Goal: Information Seeking & Learning: Learn about a topic

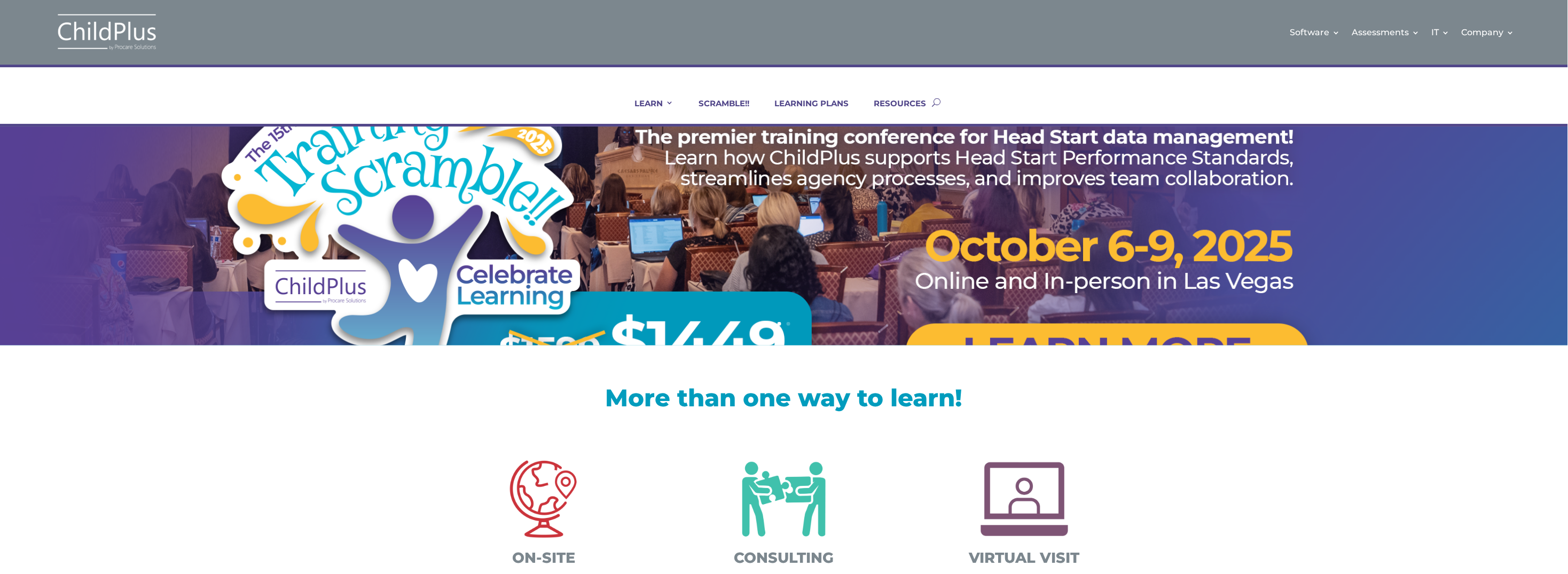
click at [924, 169] on link "Certifications and PIR Coaching" at bounding box center [936, 165] width 107 height 27
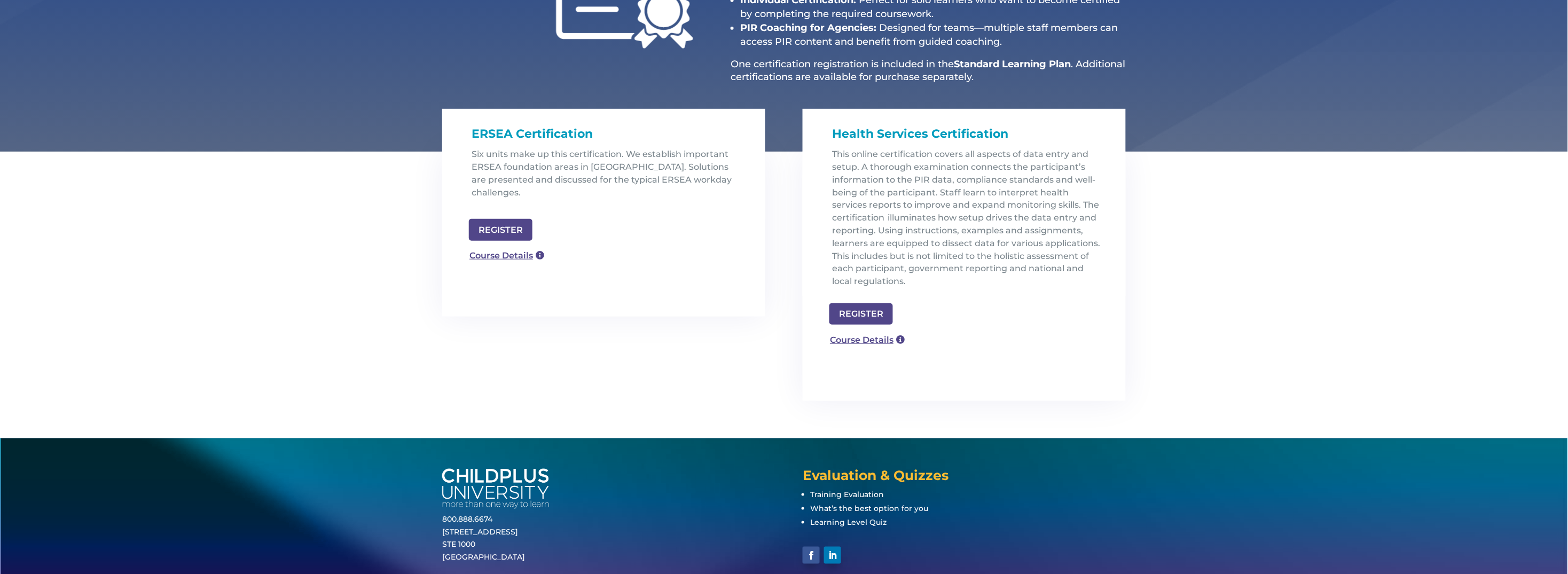
scroll to position [267, 0]
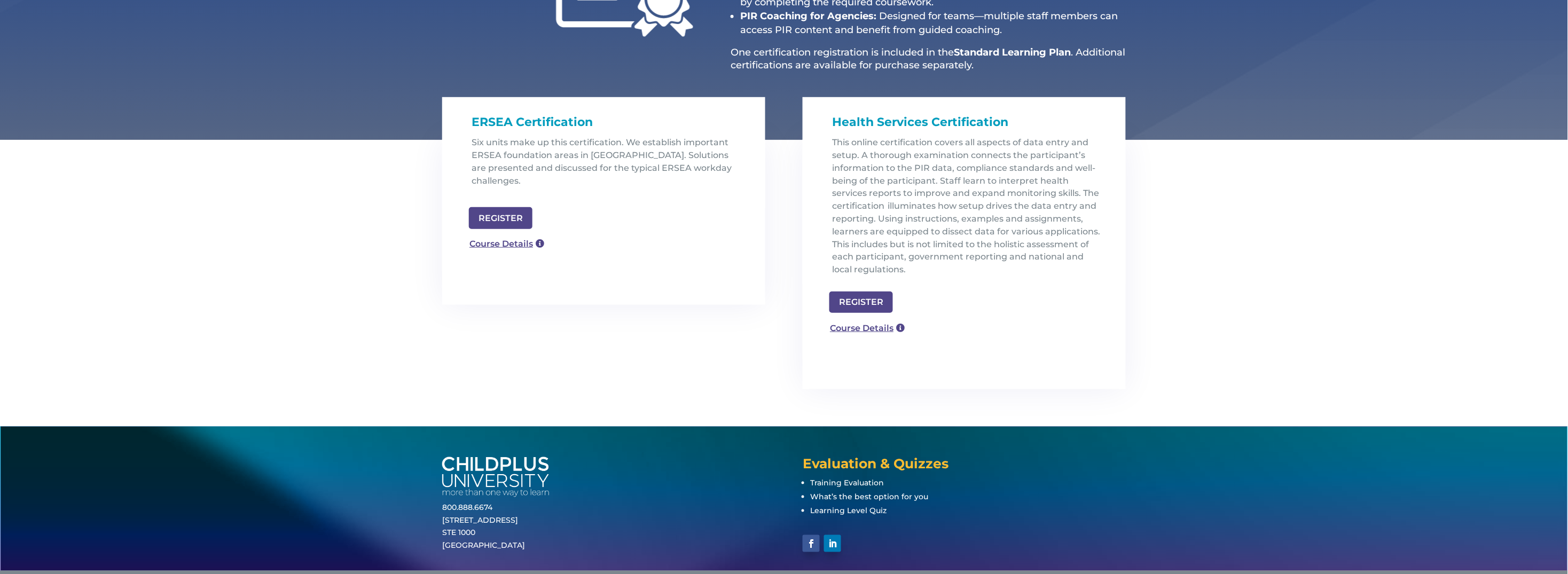
click at [507, 235] on link "Course Details" at bounding box center [507, 244] width 86 height 19
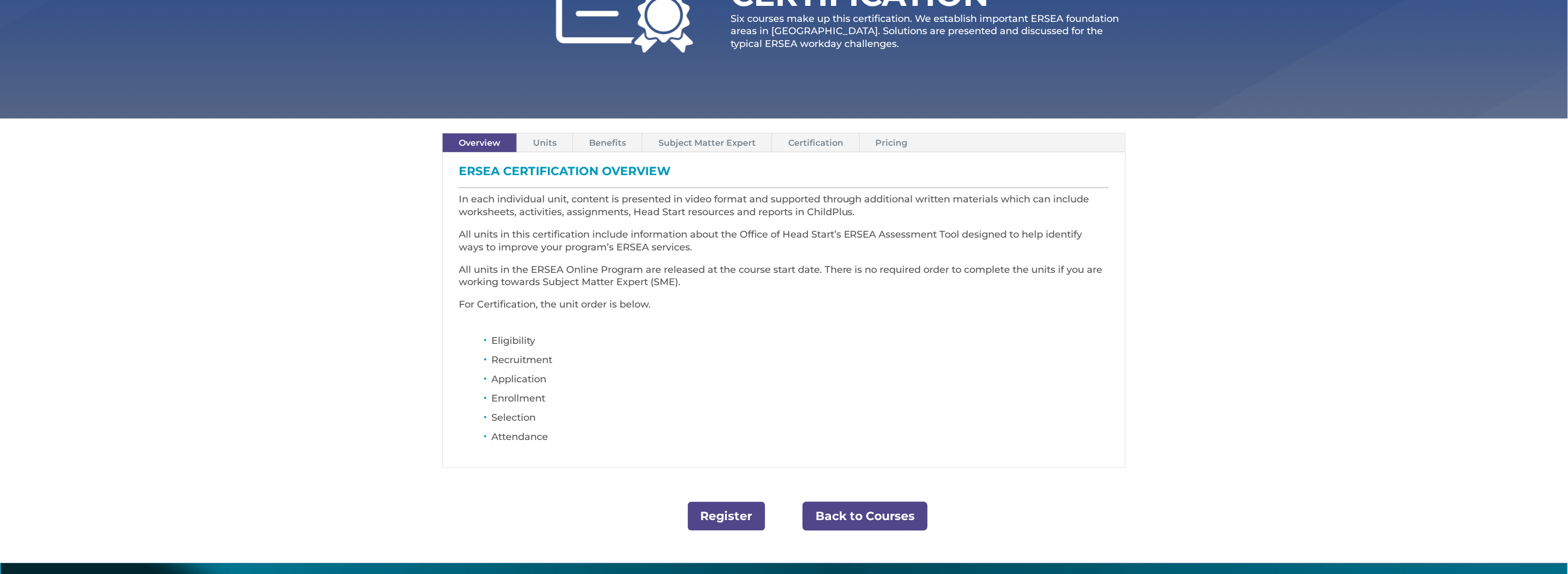
scroll to position [215, 0]
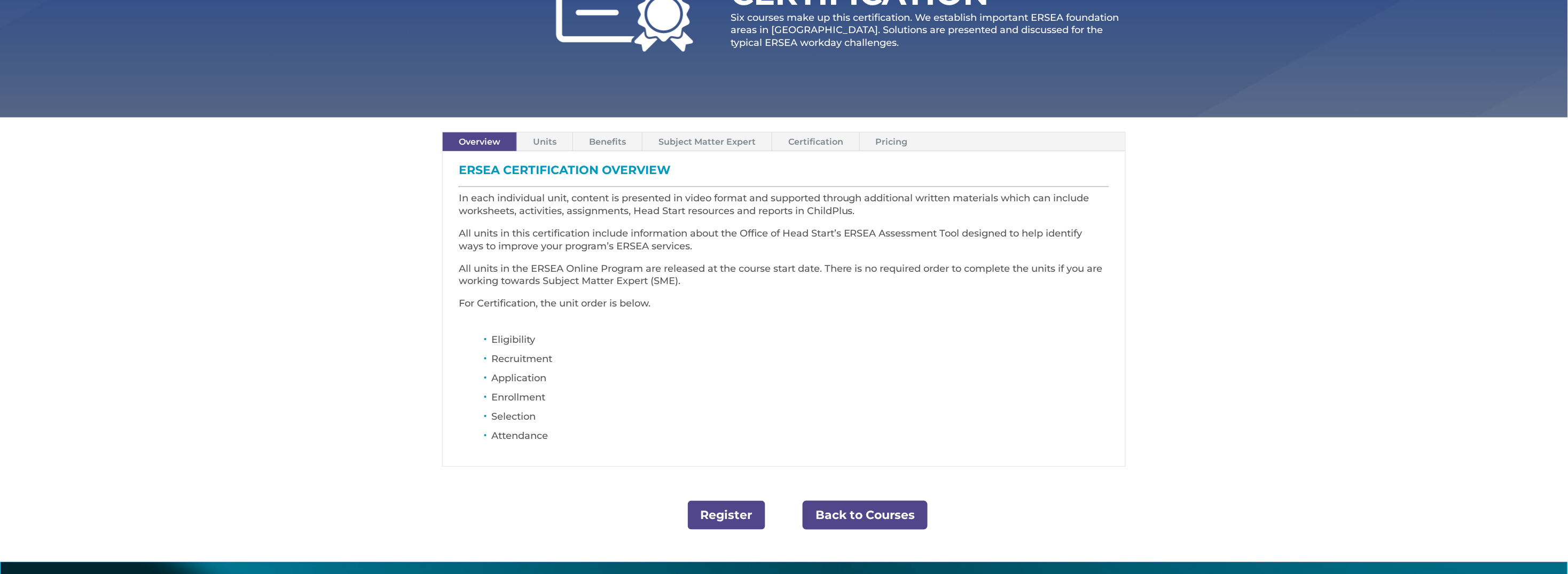
click at [558, 145] on link "Units" at bounding box center [545, 142] width 56 height 19
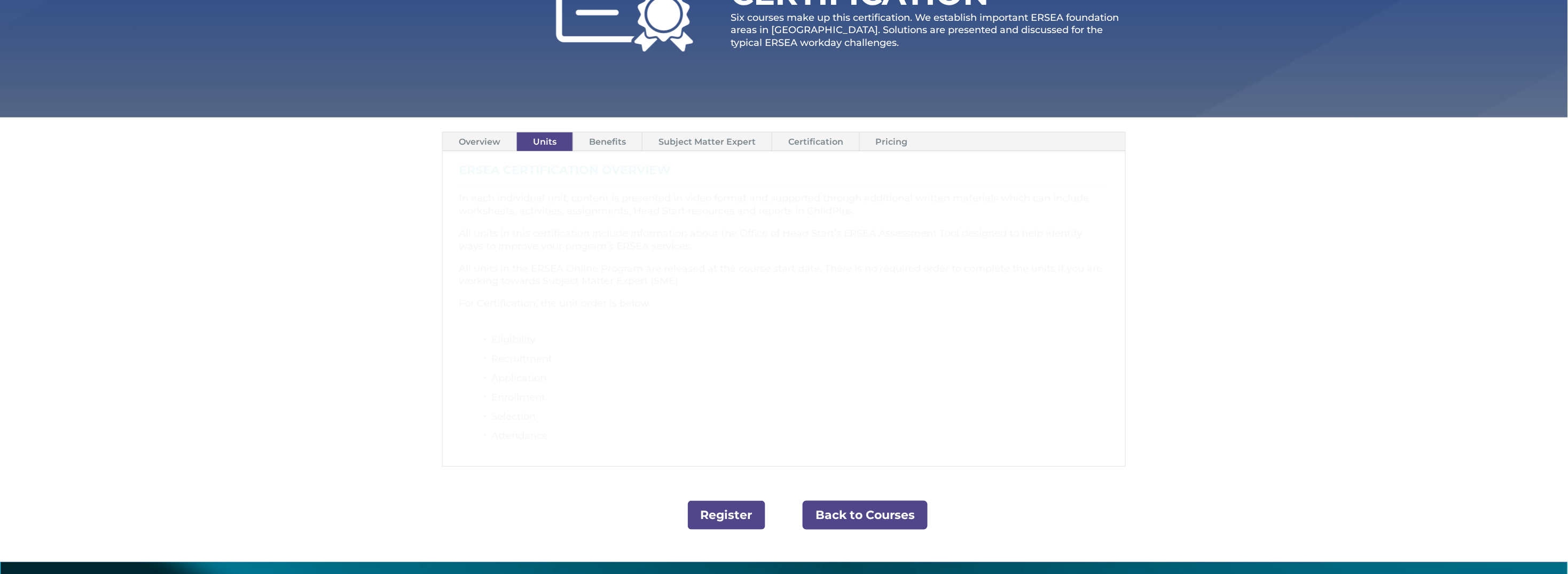
click at [606, 143] on link "Benefits" at bounding box center [608, 142] width 69 height 19
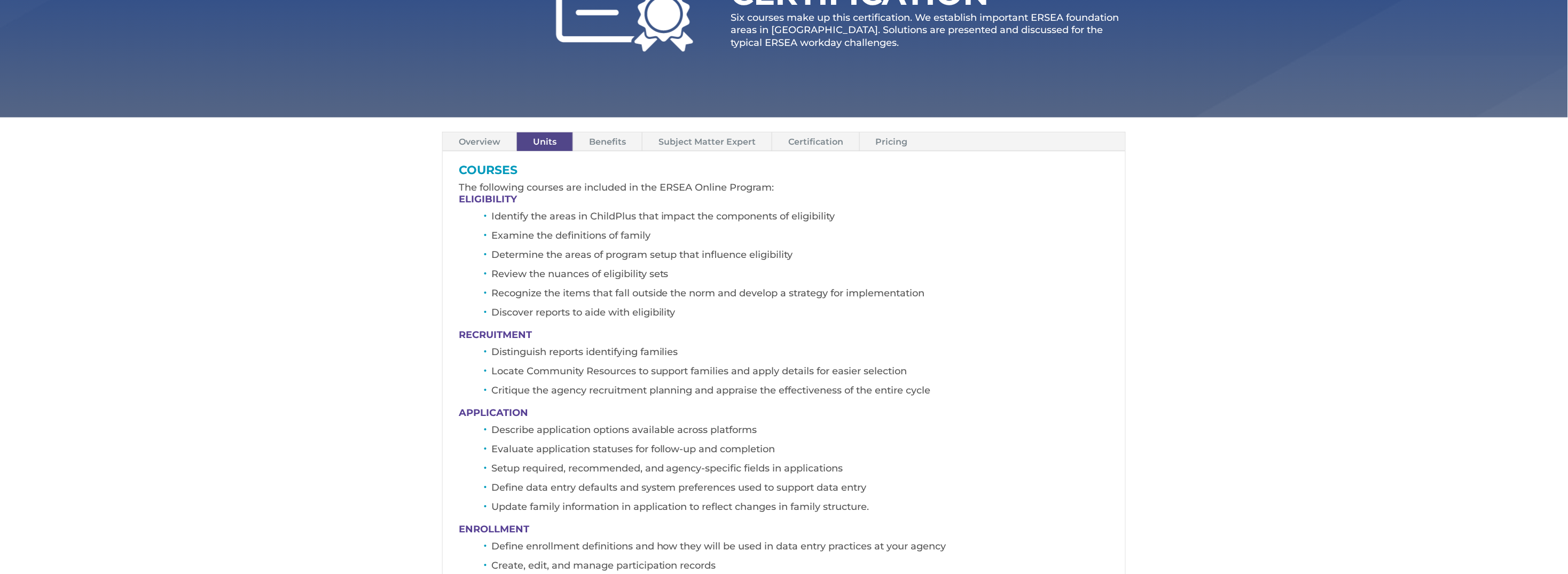
click at [607, 143] on link "Benefits" at bounding box center [608, 142] width 69 height 19
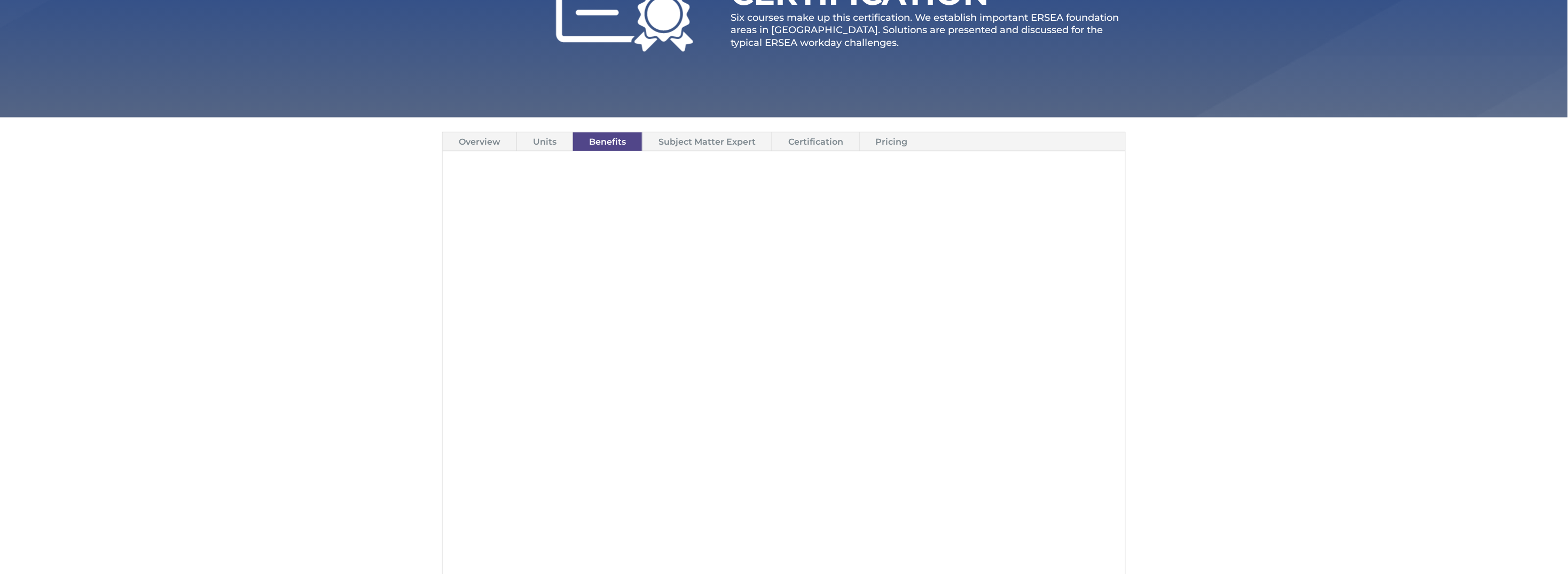
scroll to position [198, 0]
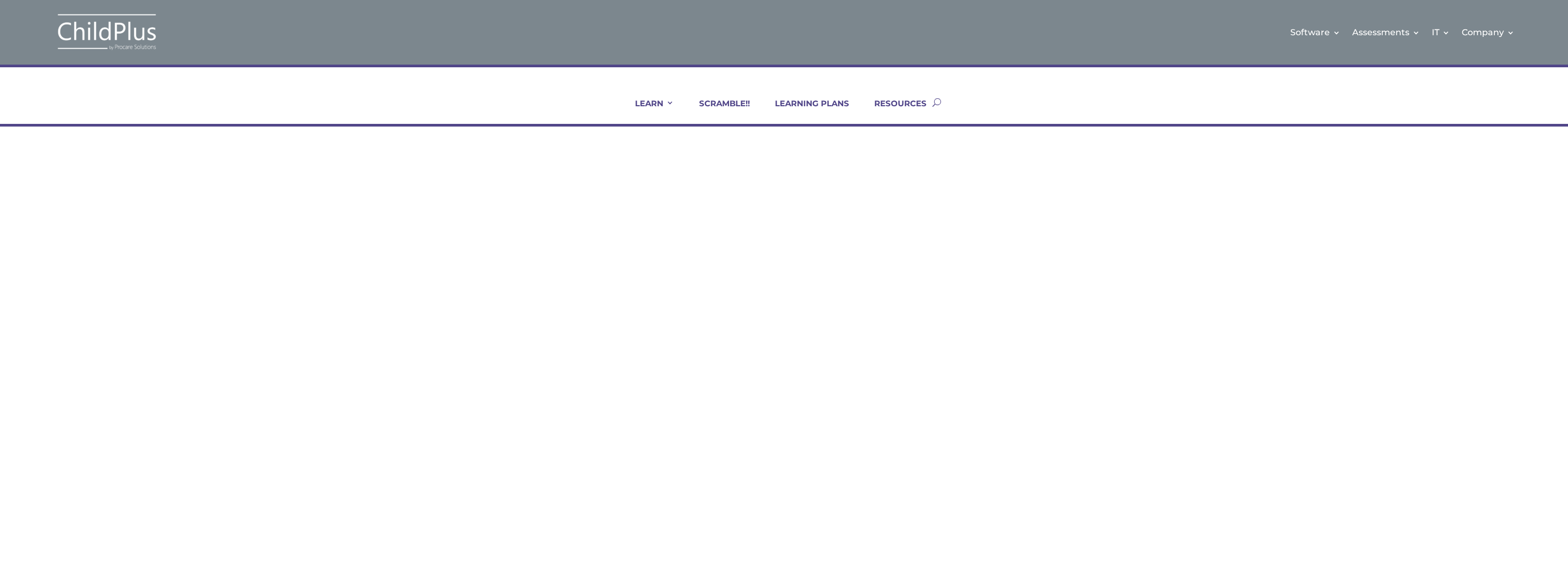
scroll to position [267, 0]
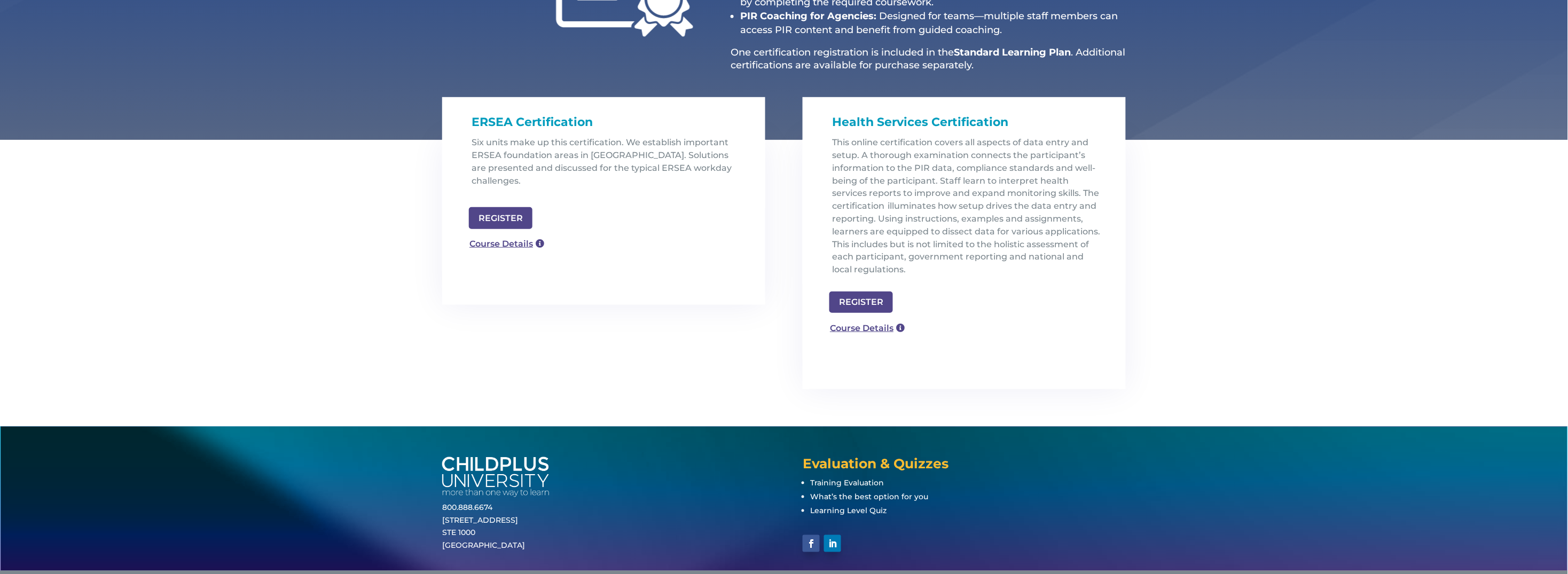
click at [876, 325] on link "Course Details" at bounding box center [867, 327] width 86 height 19
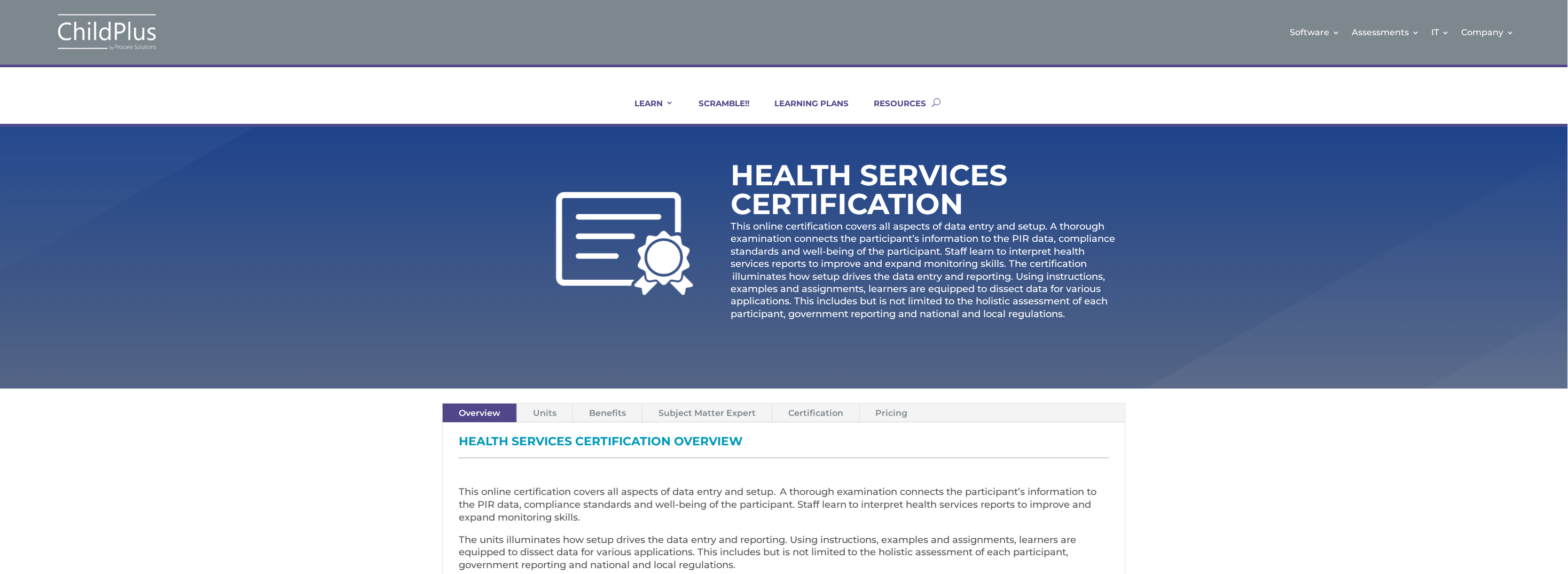
click at [679, 407] on link "Subject Matter Expert" at bounding box center [707, 413] width 129 height 19
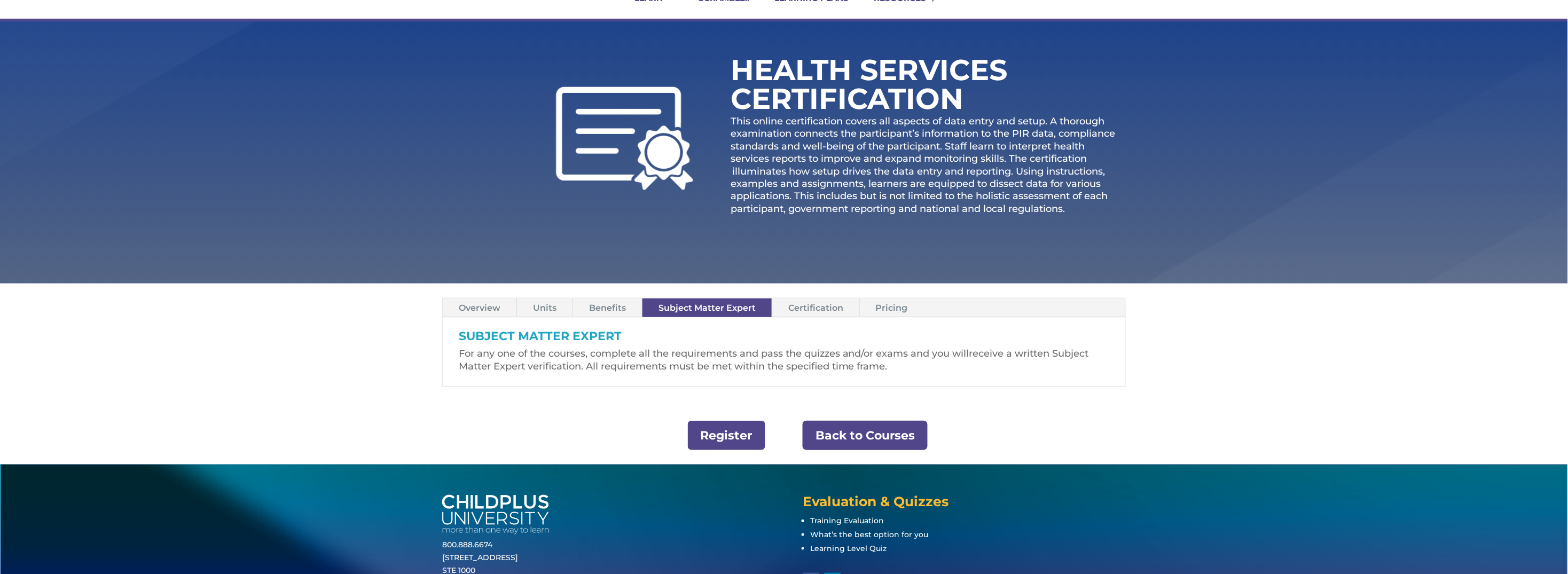
scroll to position [106, 0]
click at [612, 307] on link "Benefits" at bounding box center [608, 307] width 69 height 19
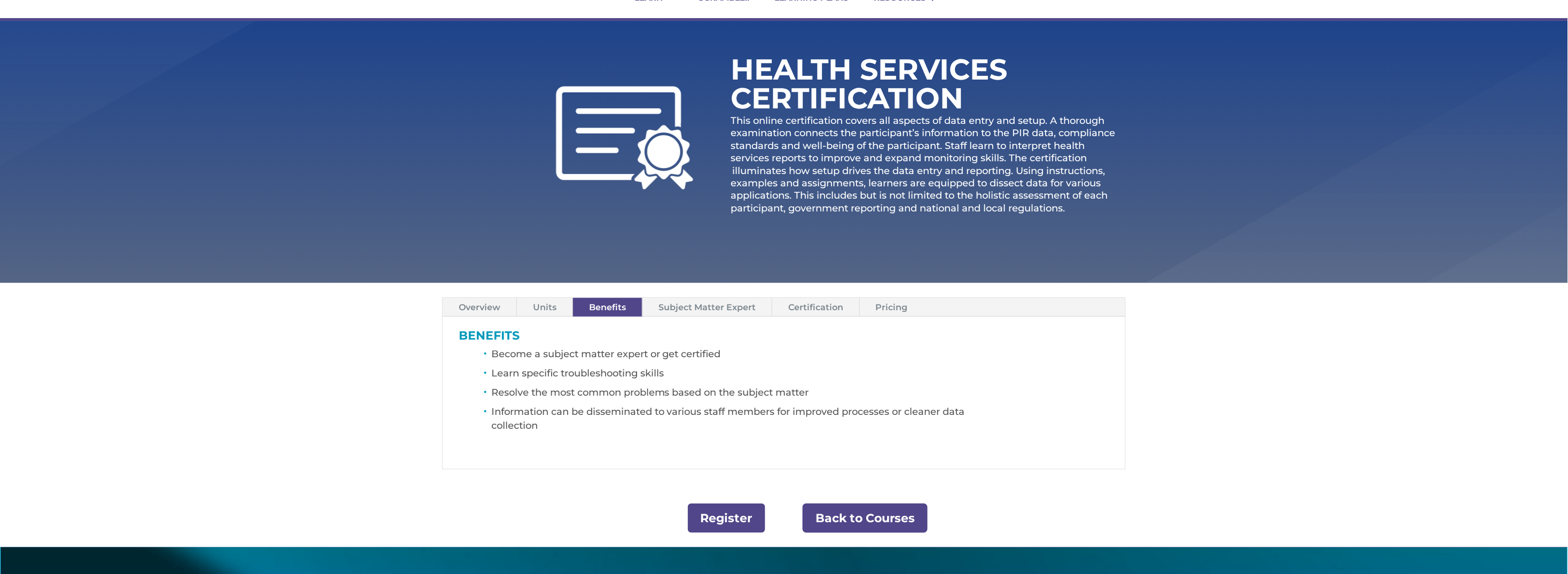
scroll to position [0, 0]
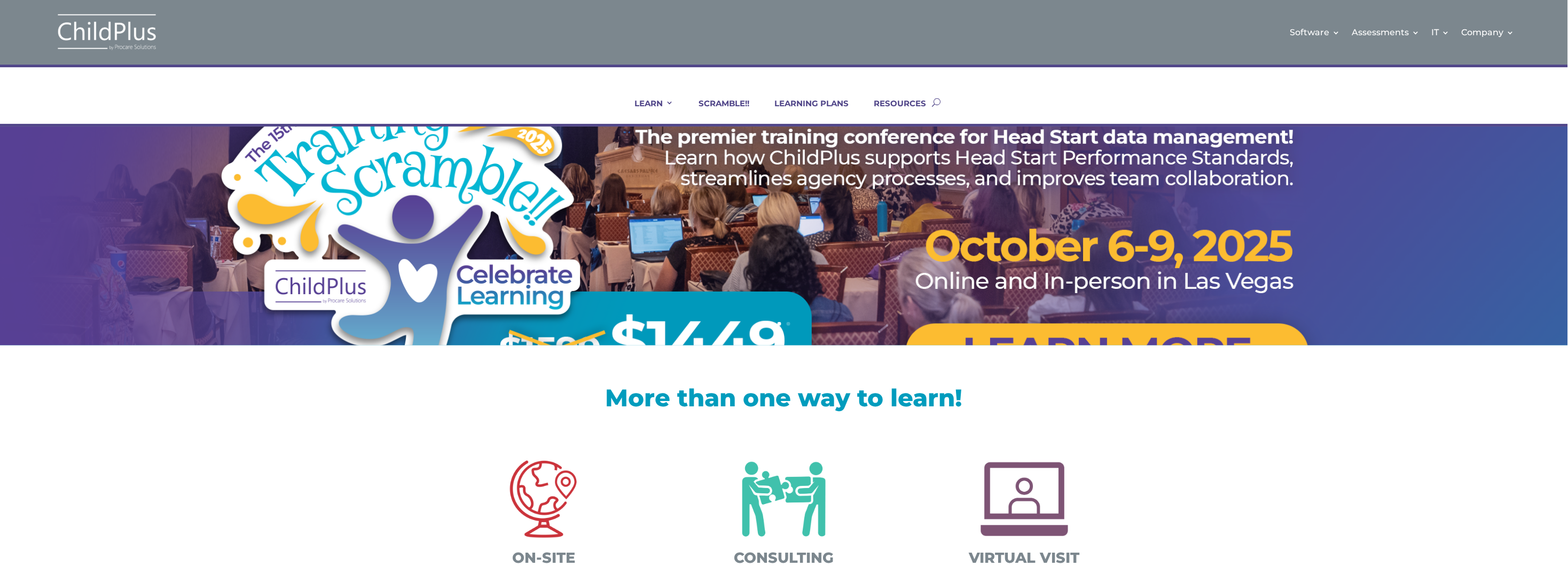
click at [909, 164] on link "Certifications and PIR Coaching" at bounding box center [936, 165] width 107 height 27
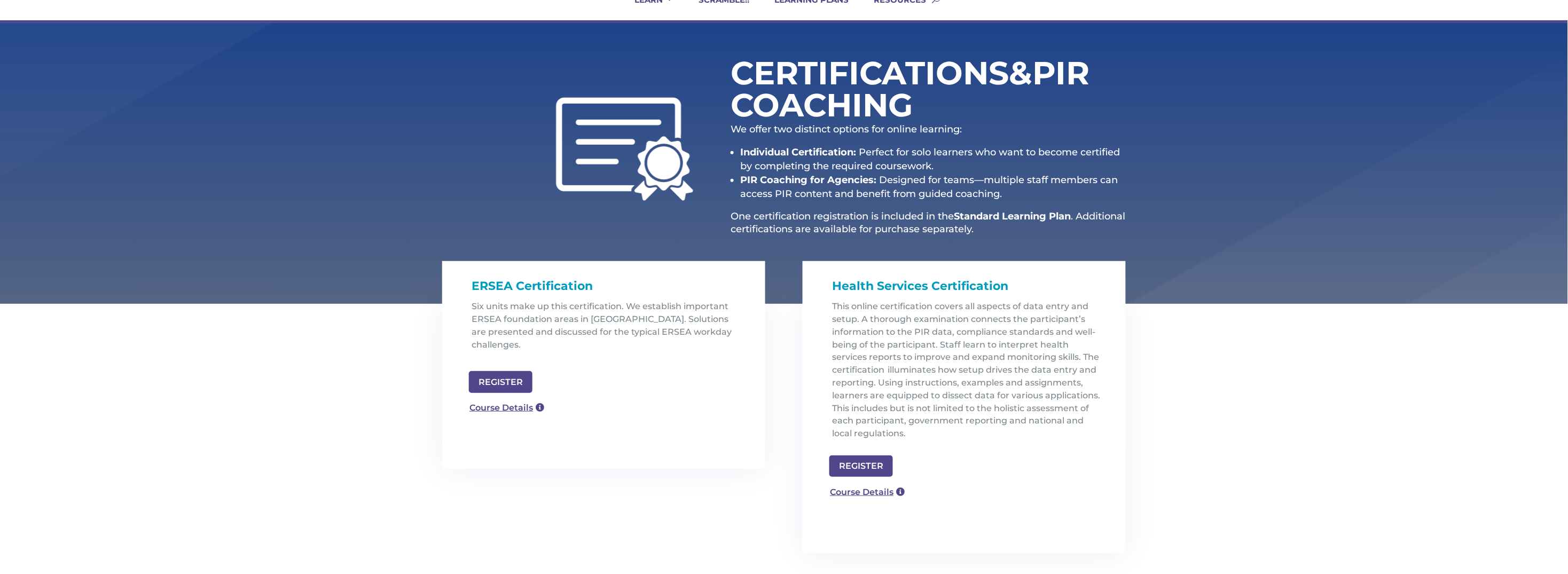
scroll to position [107, 0]
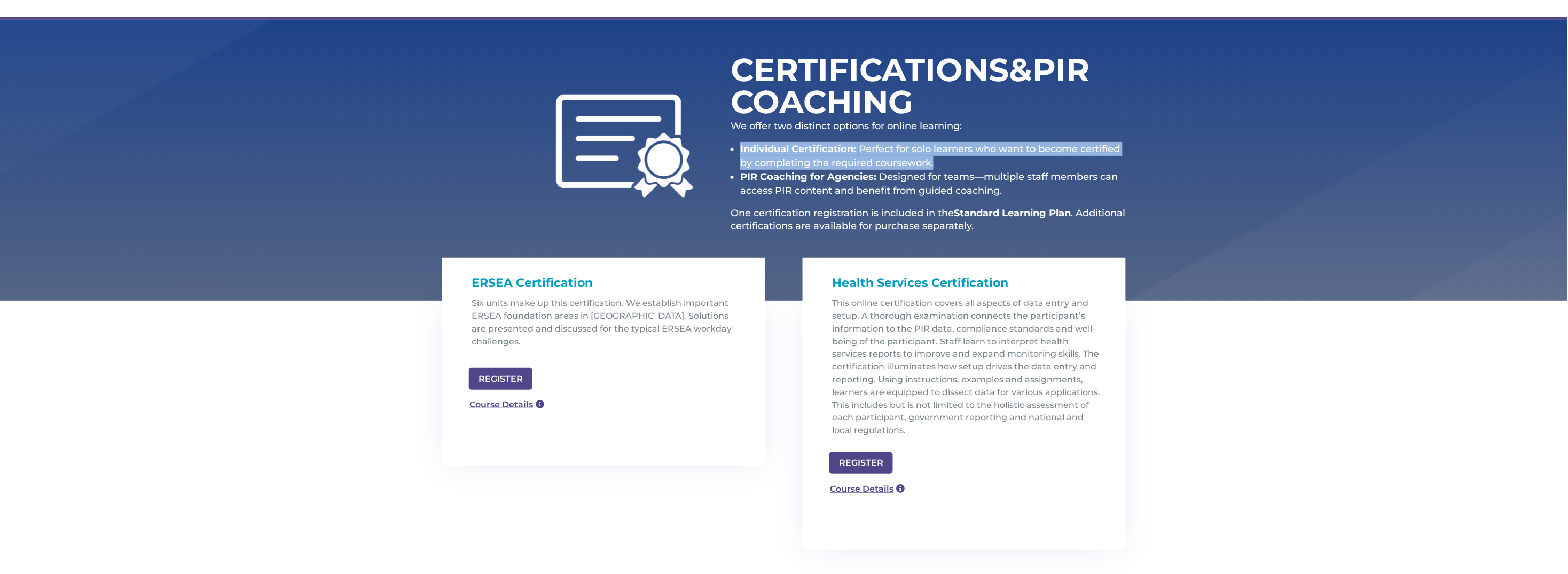
drag, startPoint x: 942, startPoint y: 160, endPoint x: 735, endPoint y: 143, distance: 207.7
click at [735, 143] on ul "Individual Certification: Perfect for solo learners who want to become certifie…" at bounding box center [929, 174] width 395 height 65
